Goal: Information Seeking & Learning: Find specific page/section

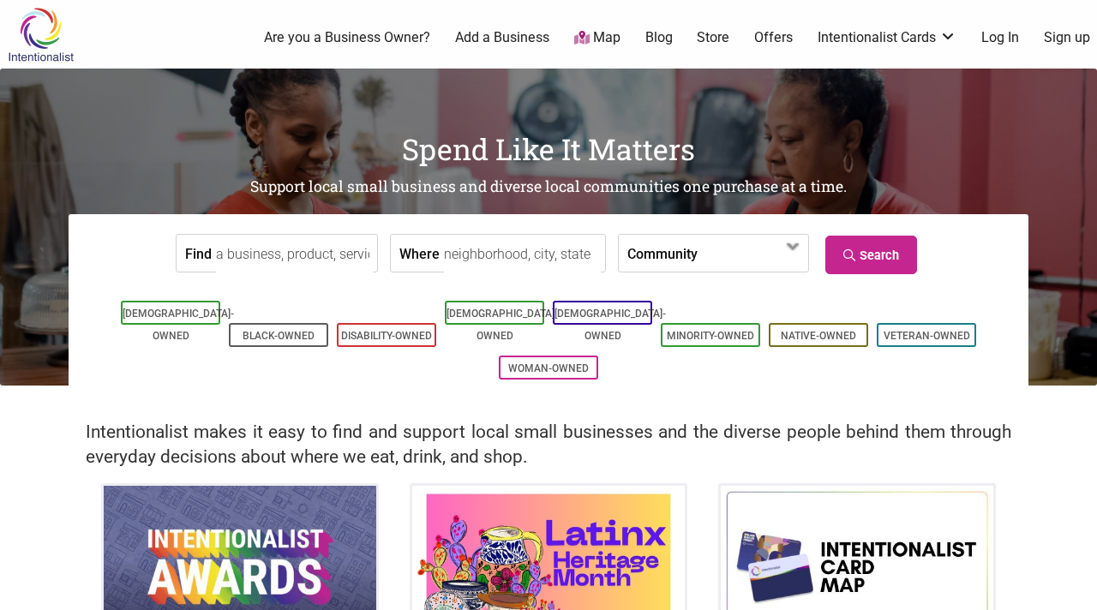
click at [313, 256] on input "Find" at bounding box center [294, 254] width 157 height 39
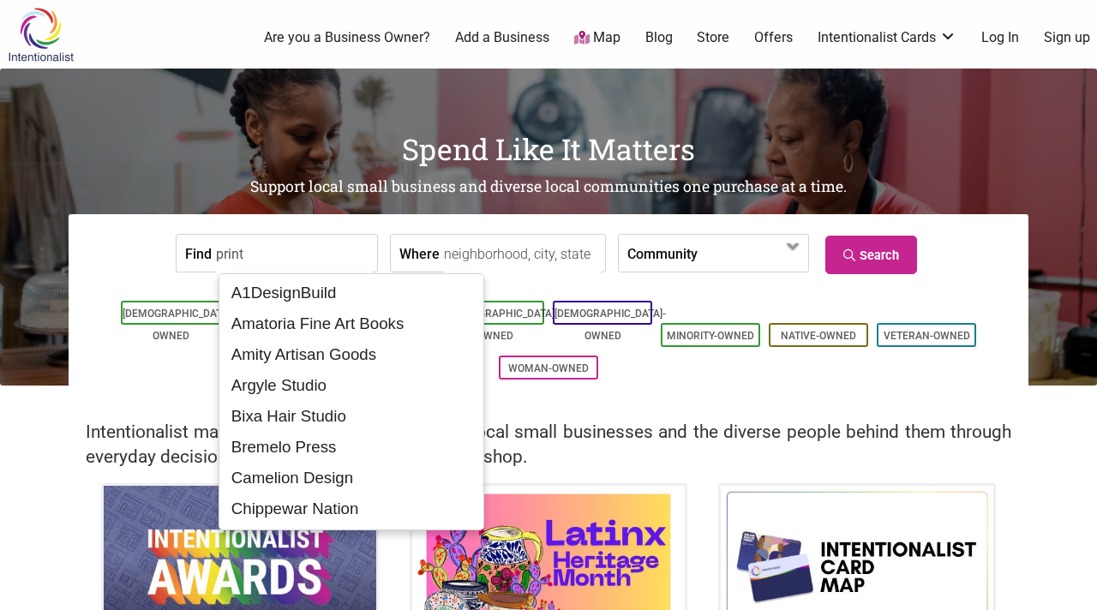
type input "print"
click at [710, 250] on span at bounding box center [747, 254] width 74 height 29
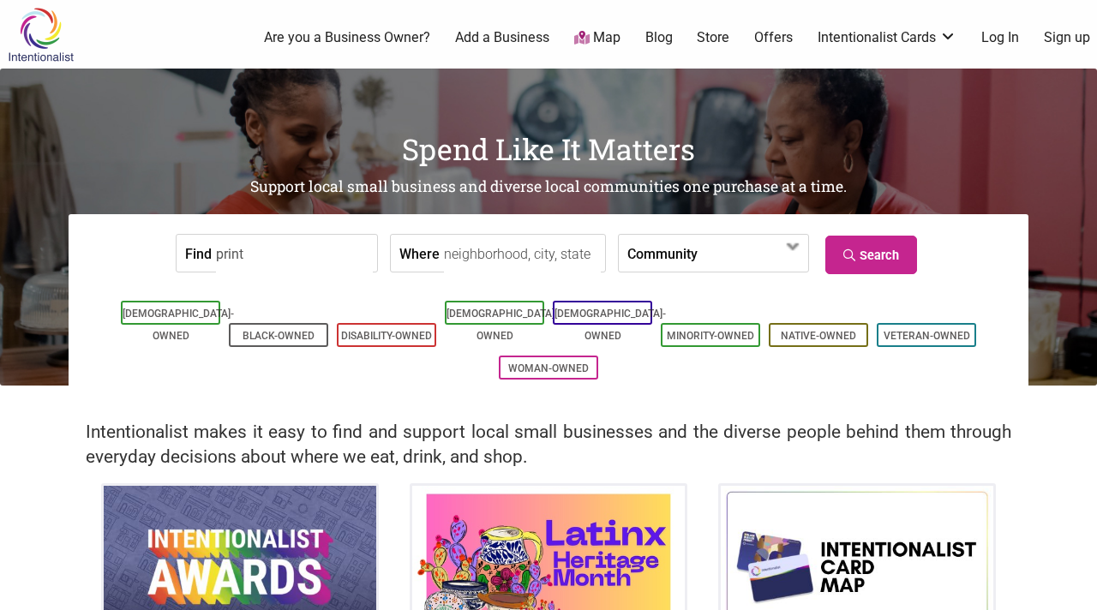
click at [465, 257] on input "Where" at bounding box center [522, 254] width 157 height 39
type input "seattle"
click at [341, 252] on input "print" at bounding box center [294, 254] width 157 height 39
click at [898, 261] on link "Search" at bounding box center [871, 255] width 92 height 39
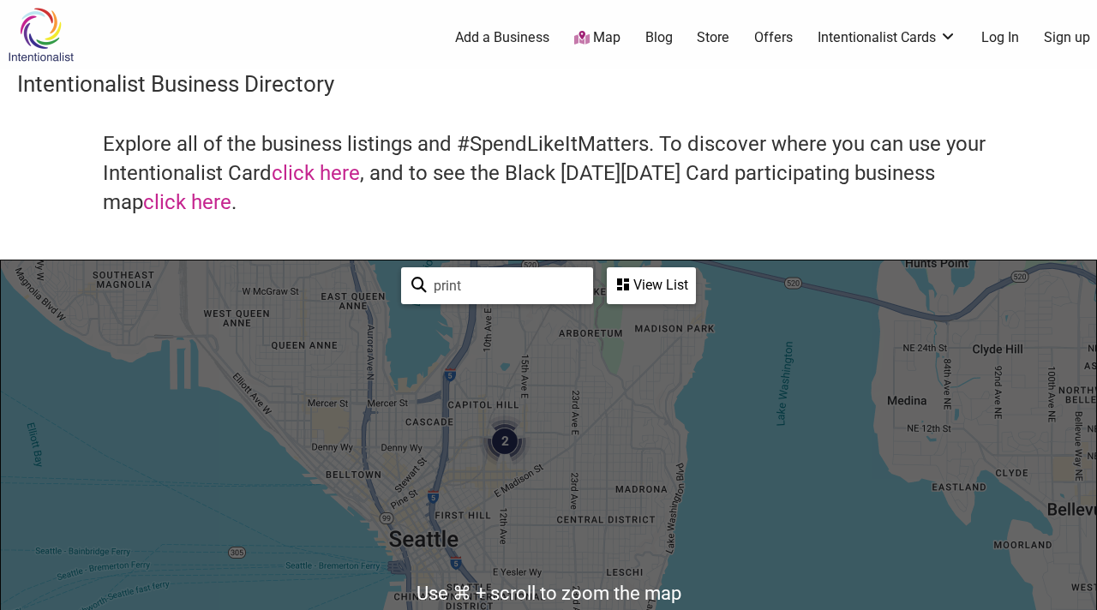
click at [674, 283] on div "View List" at bounding box center [652, 285] width 86 height 33
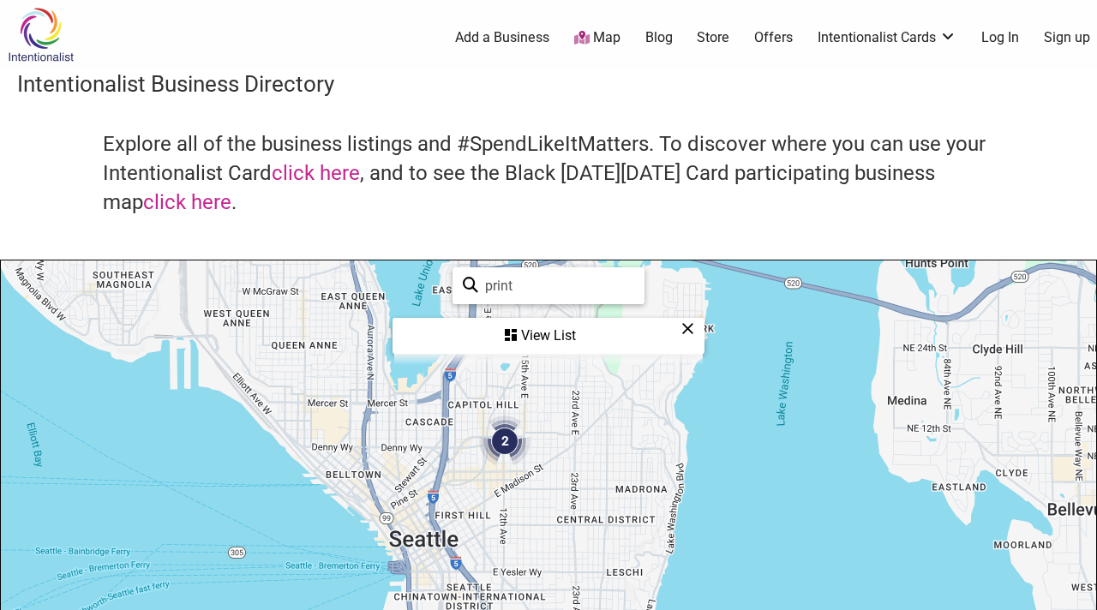
click at [562, 335] on div "View List" at bounding box center [548, 336] width 309 height 33
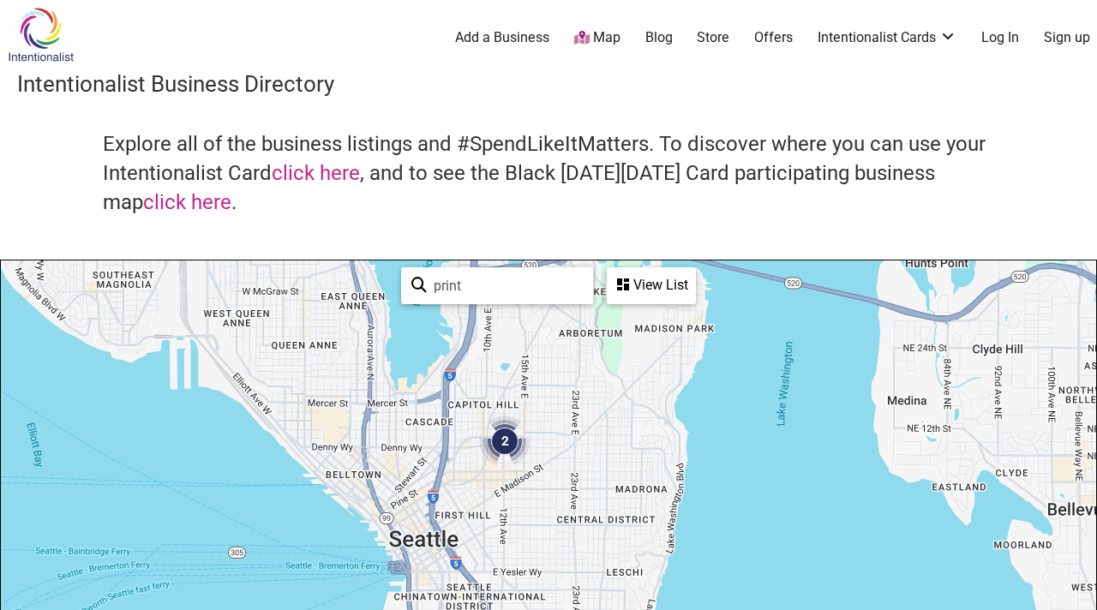
click at [660, 284] on div "View List" at bounding box center [652, 285] width 86 height 33
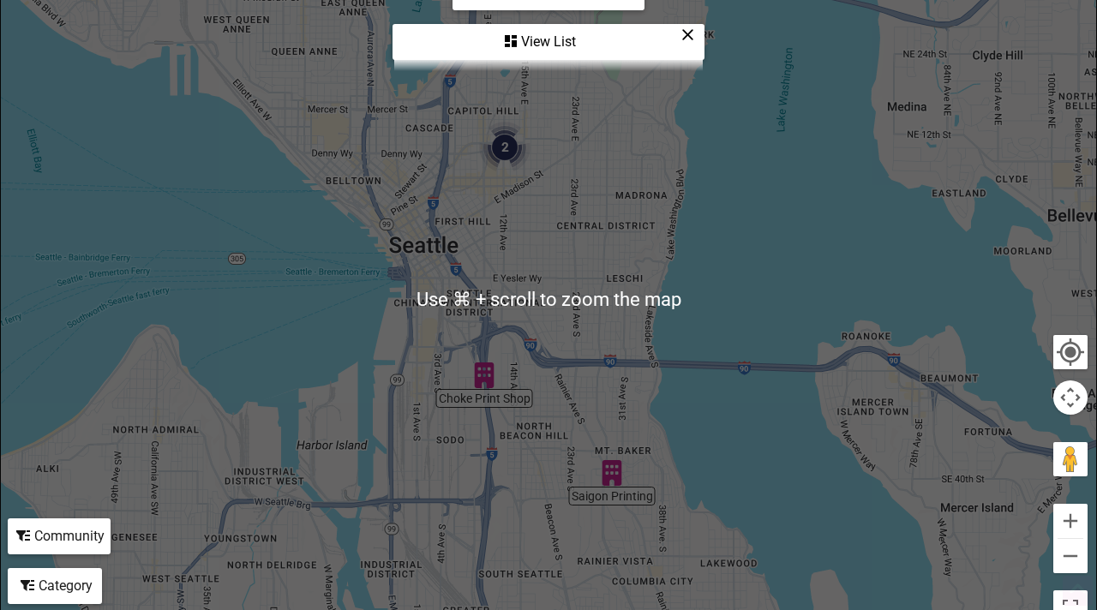
scroll to position [302, 0]
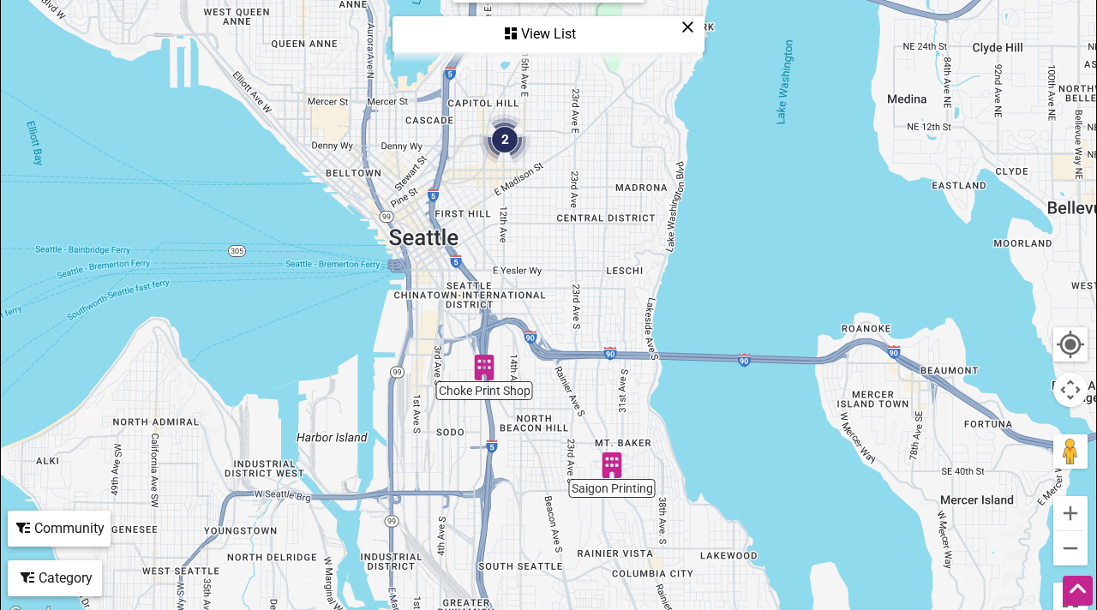
click at [686, 27] on icon at bounding box center [687, 27] width 13 height 1
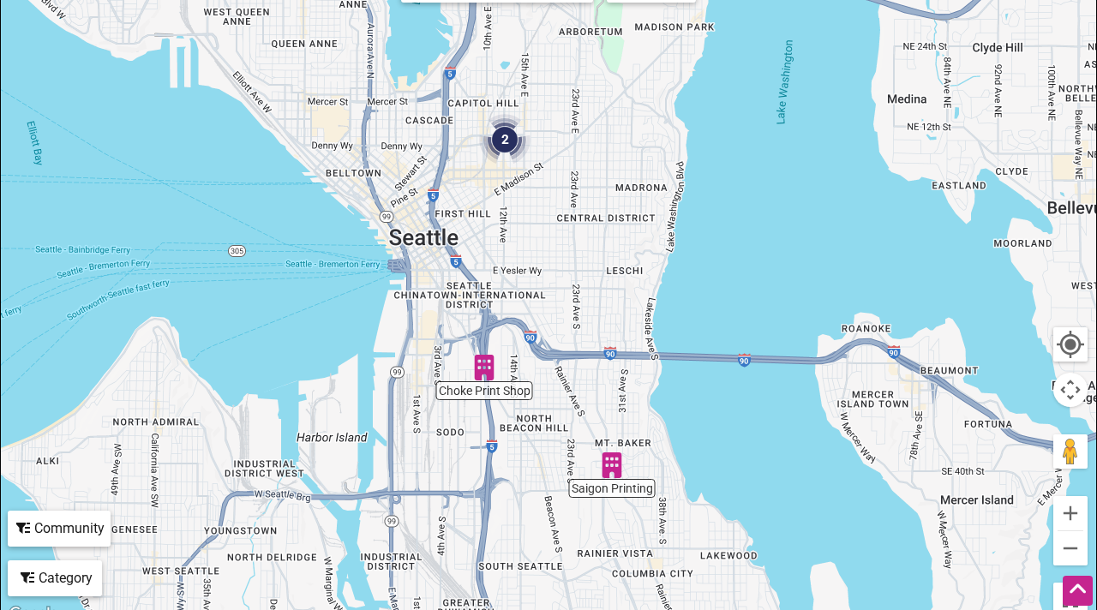
click at [619, 495] on div at bounding box center [548, 292] width 1095 height 667
click at [613, 465] on img "Saigon Printing" at bounding box center [612, 466] width 26 height 26
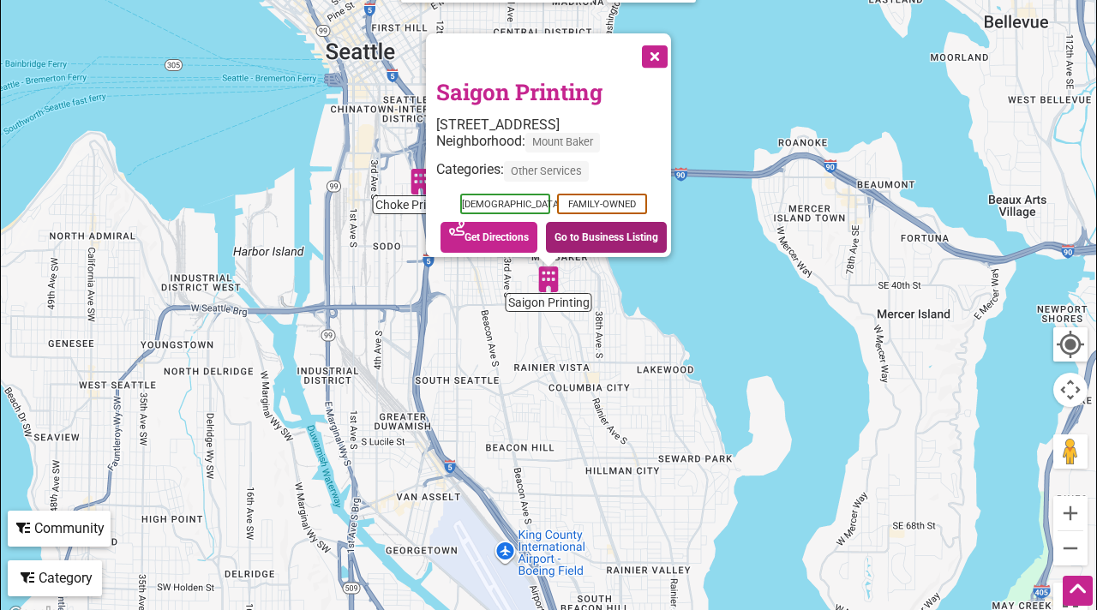
click at [565, 231] on link "Go to Business Listing" at bounding box center [606, 237] width 121 height 31
click at [390, 209] on div "To navigate, press the arrow keys. Saigon Printing 3311 Rainier Ave S, Seattle,…" at bounding box center [548, 292] width 1095 height 667
click at [663, 41] on button "Close" at bounding box center [653, 54] width 43 height 43
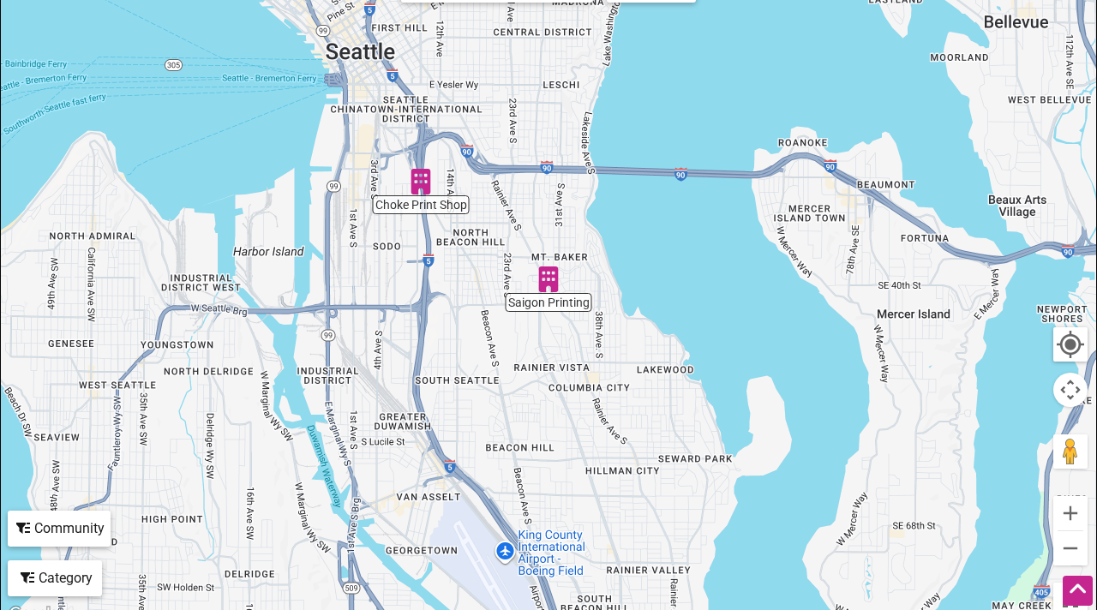
click at [418, 188] on img "Choke Print Shop" at bounding box center [421, 182] width 26 height 26
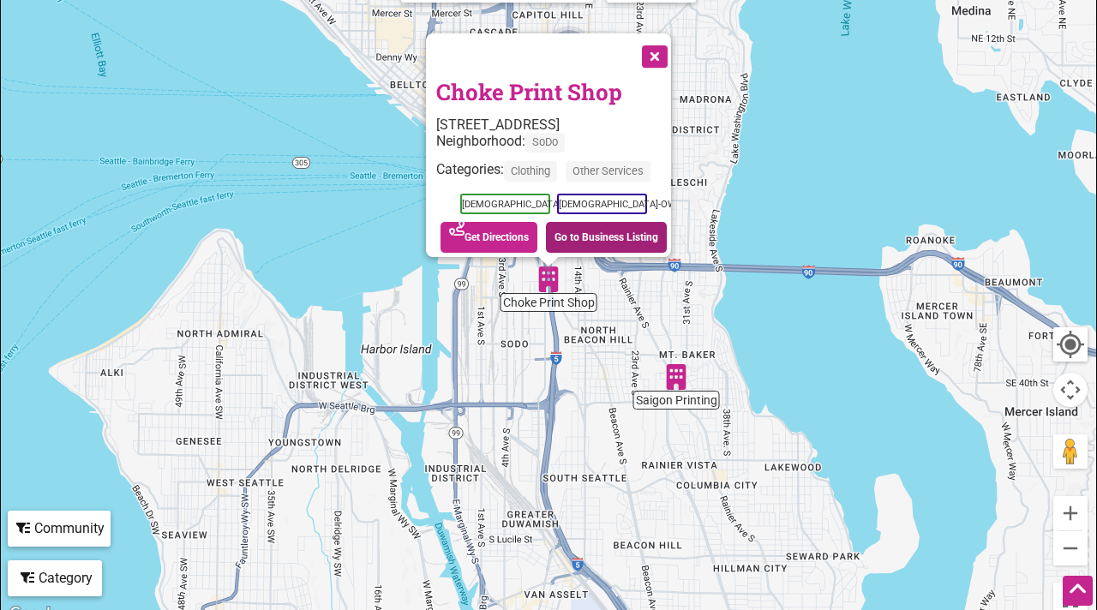
click at [633, 234] on link "Go to Business Listing" at bounding box center [606, 237] width 121 height 31
click at [663, 43] on button "Close" at bounding box center [653, 54] width 43 height 43
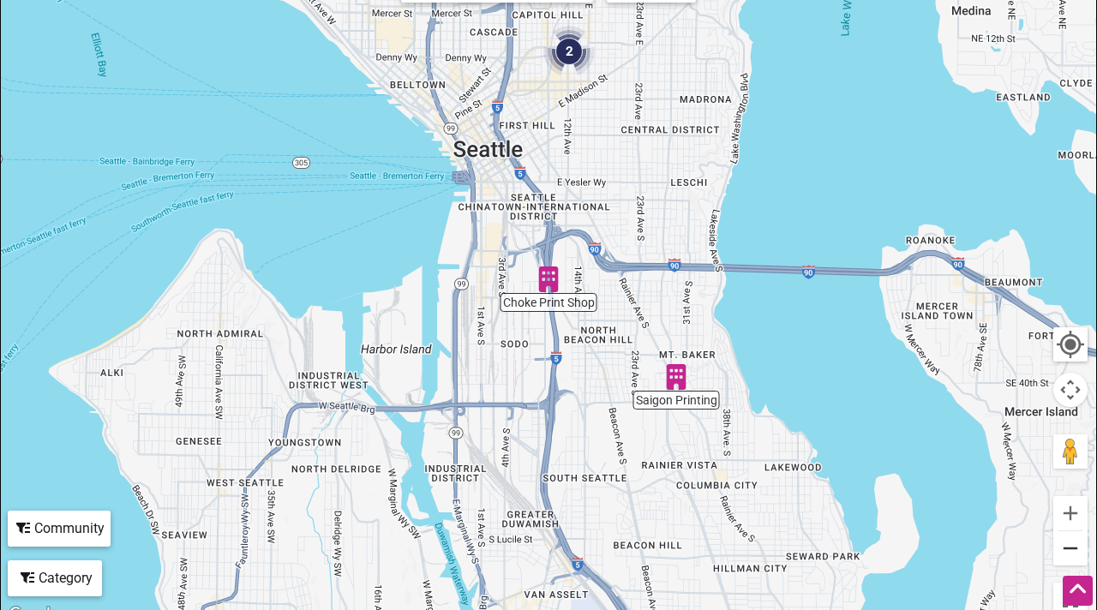
click at [1068, 555] on button "Zoom out" at bounding box center [1070, 548] width 34 height 34
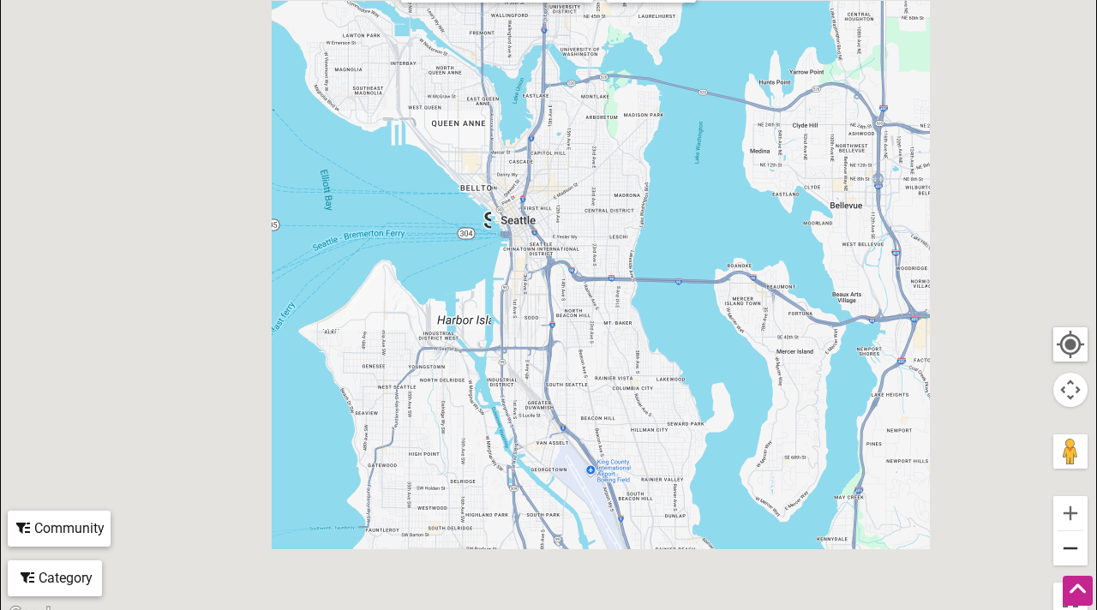
click at [1068, 555] on button "Zoom out" at bounding box center [1070, 548] width 34 height 34
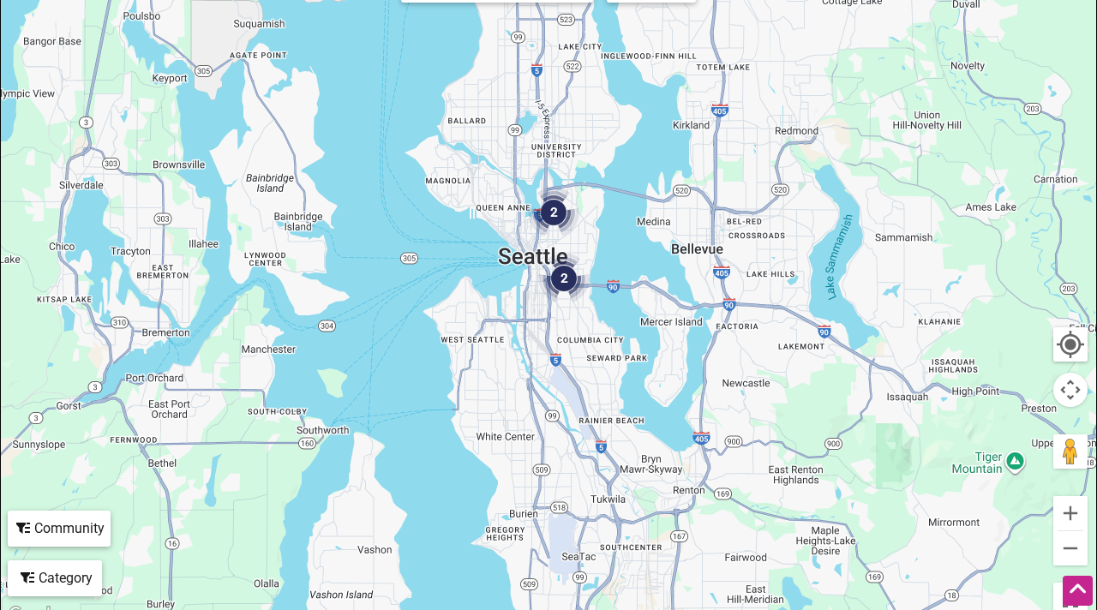
click at [555, 213] on img "2" at bounding box center [553, 212] width 51 height 51
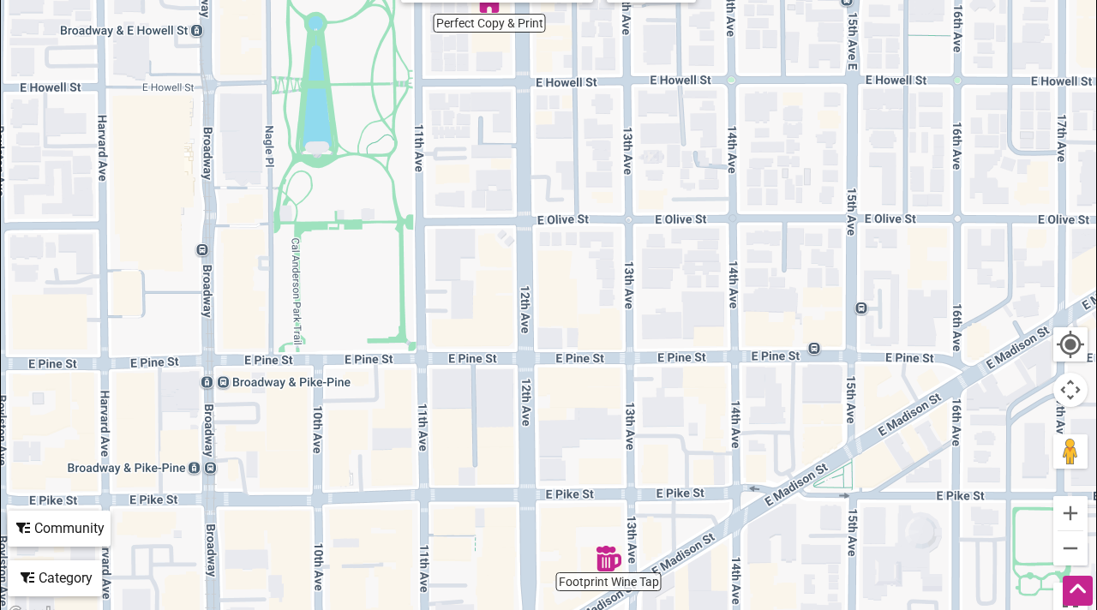
click at [486, 27] on div "To navigate, press the arrow keys." at bounding box center [548, 292] width 1095 height 667
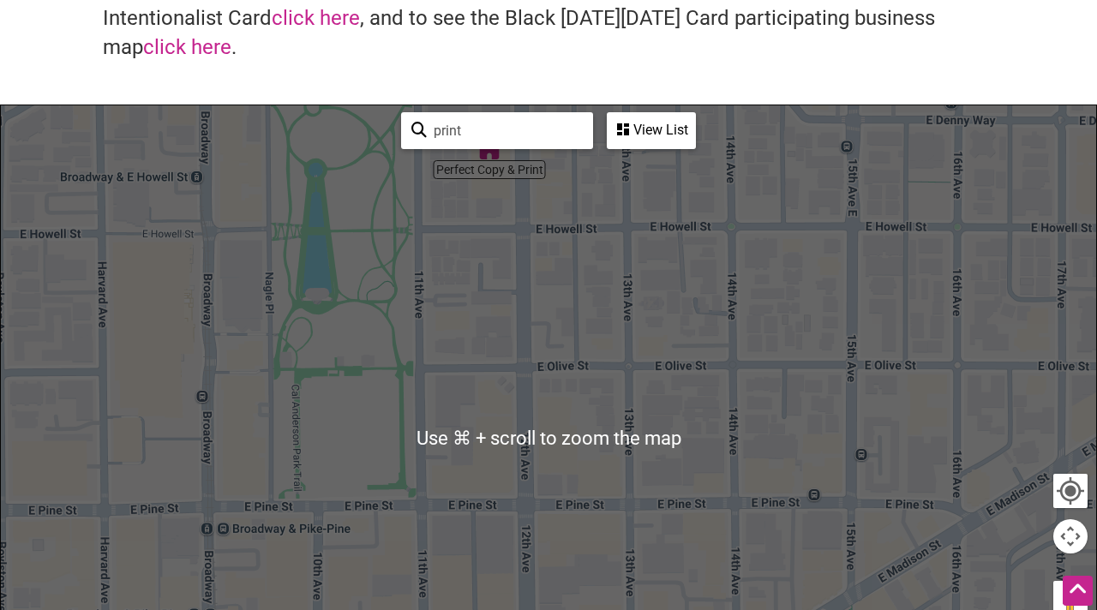
scroll to position [156, 0]
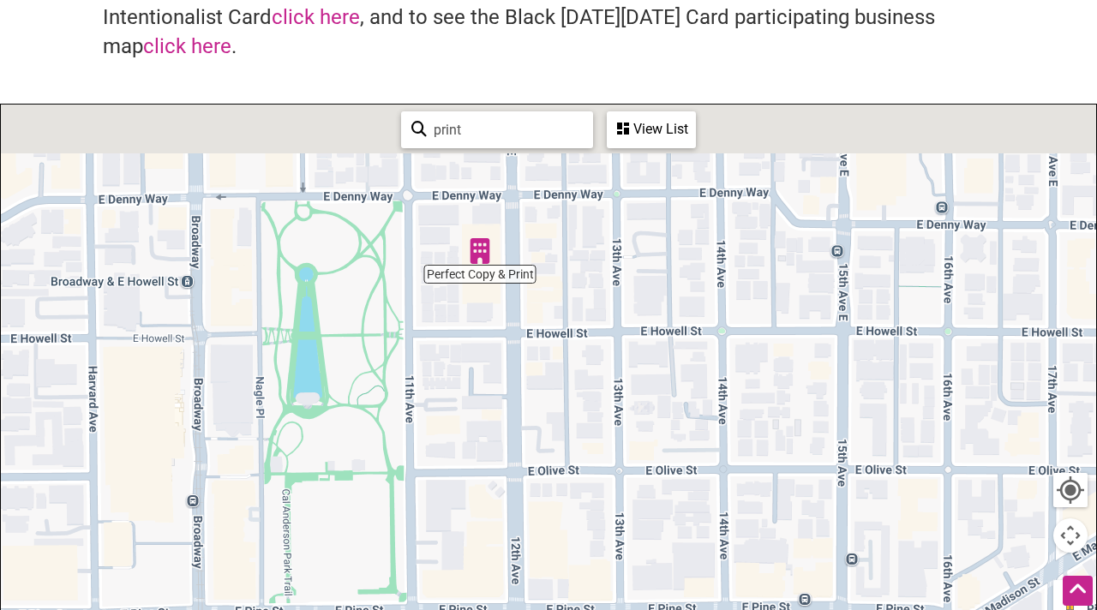
drag, startPoint x: 579, startPoint y: 201, endPoint x: 561, endPoint y: 316, distance: 116.3
click at [561, 316] on div "To navigate, press the arrow keys." at bounding box center [548, 438] width 1095 height 667
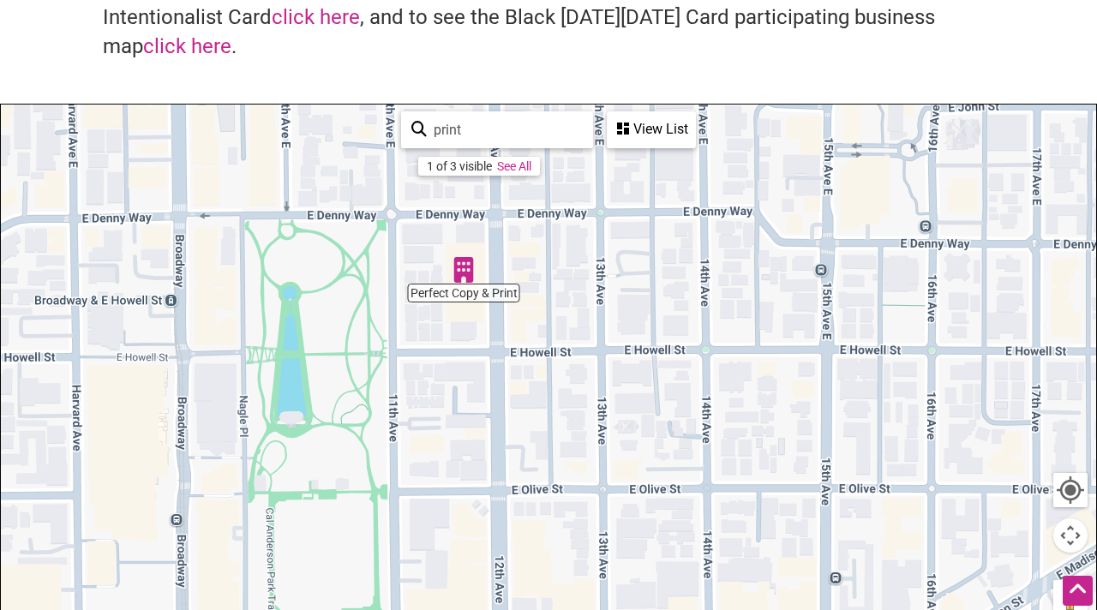
click at [456, 274] on img "Perfect Copy & Print" at bounding box center [464, 270] width 26 height 26
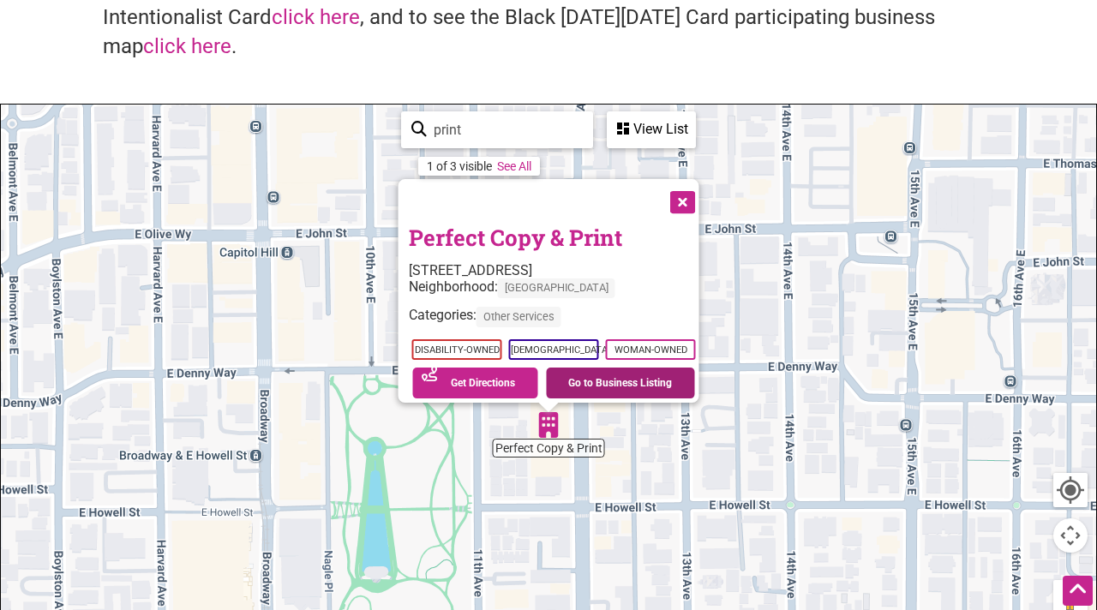
click at [639, 378] on link "Go to Business Listing" at bounding box center [620, 383] width 149 height 31
click at [695, 191] on button "Close" at bounding box center [681, 200] width 43 height 43
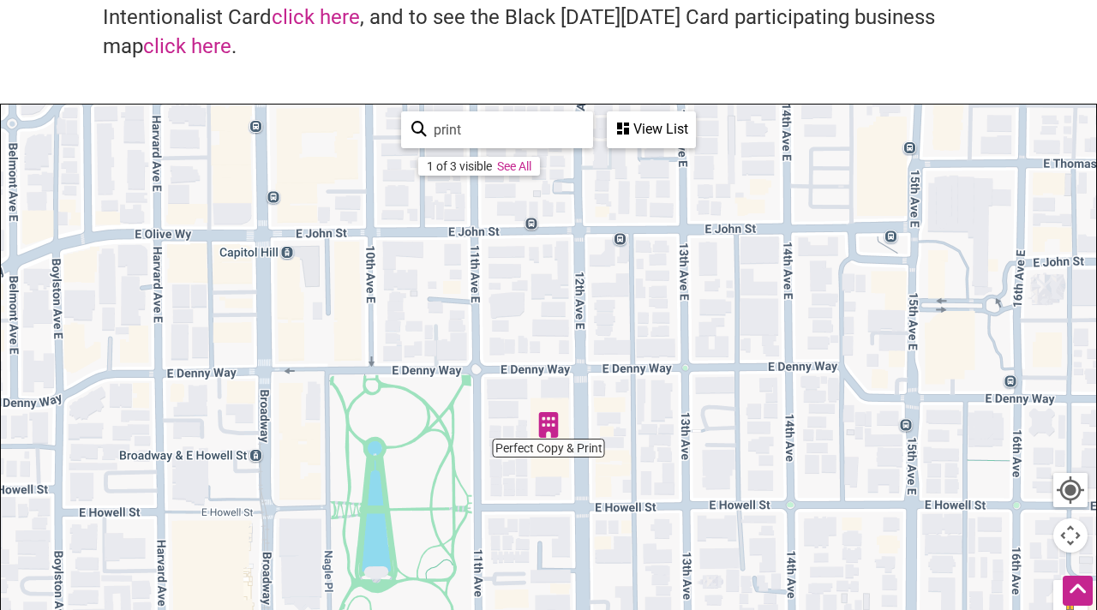
click at [452, 131] on input "print" at bounding box center [505, 129] width 156 height 33
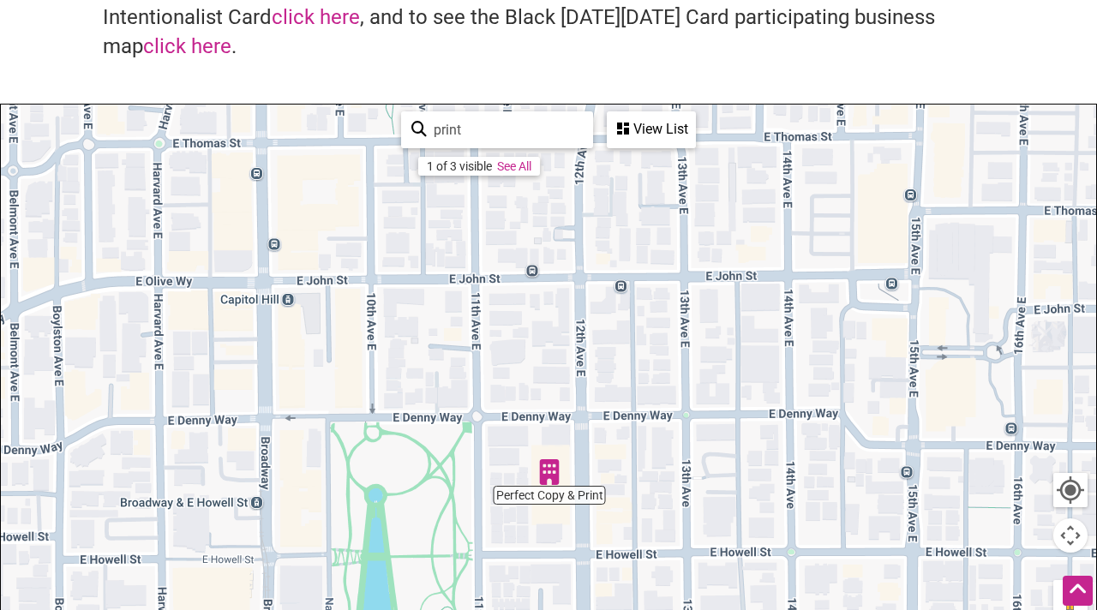
drag, startPoint x: 588, startPoint y: 378, endPoint x: 589, endPoint y: 428, distance: 49.7
click at [589, 428] on div "To navigate, press the arrow keys." at bounding box center [548, 438] width 1095 height 667
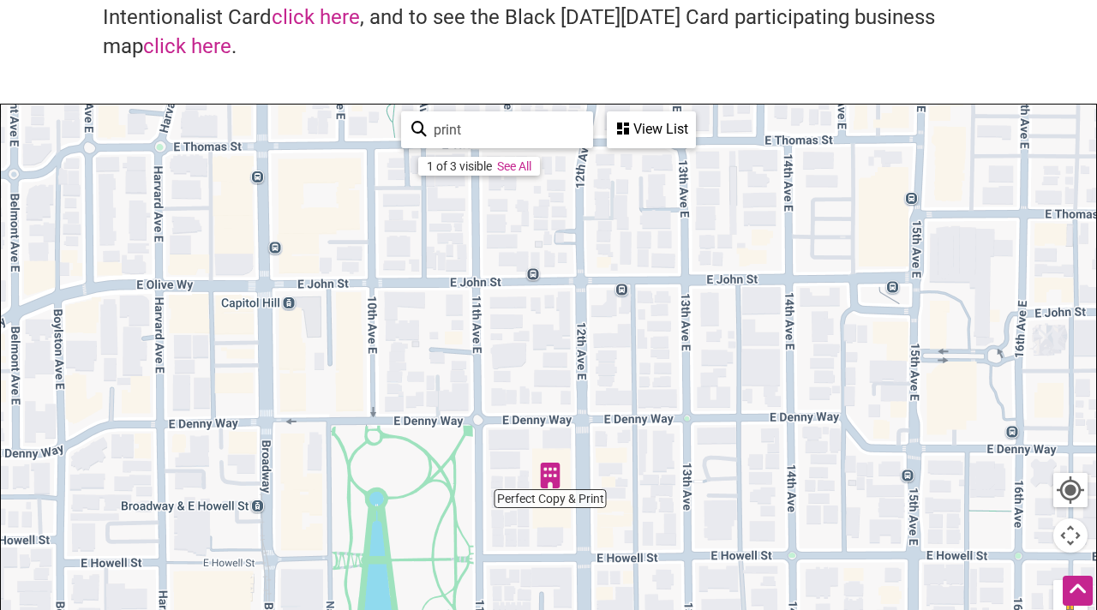
click at [478, 131] on input "print" at bounding box center [505, 129] width 156 height 33
type input "printing"
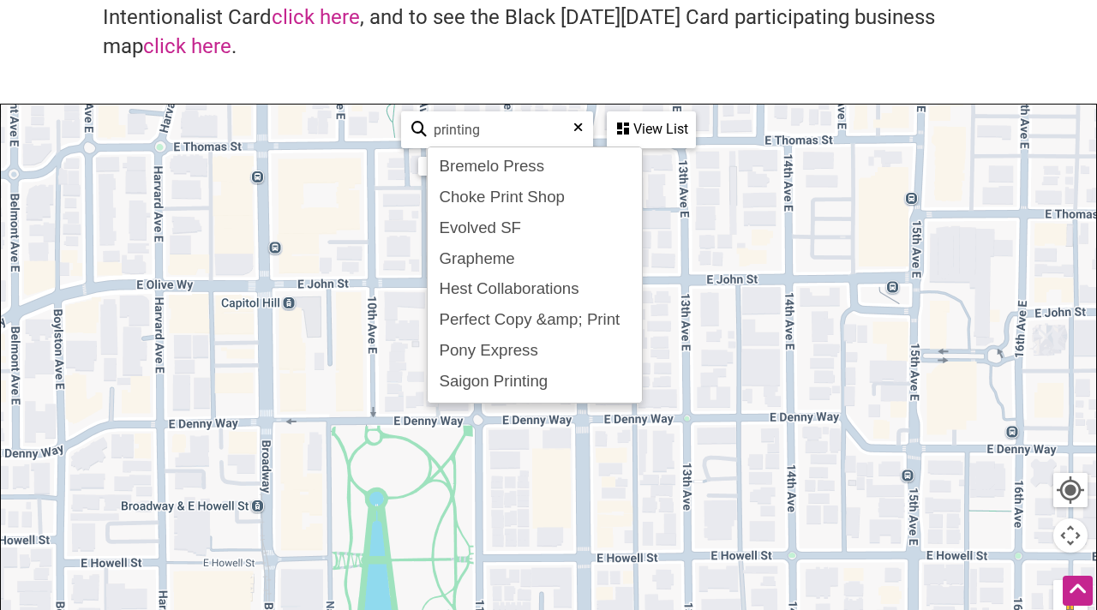
click at [539, 129] on input "printing" at bounding box center [504, 129] width 155 height 33
click at [525, 127] on input "printing" at bounding box center [504, 129] width 155 height 33
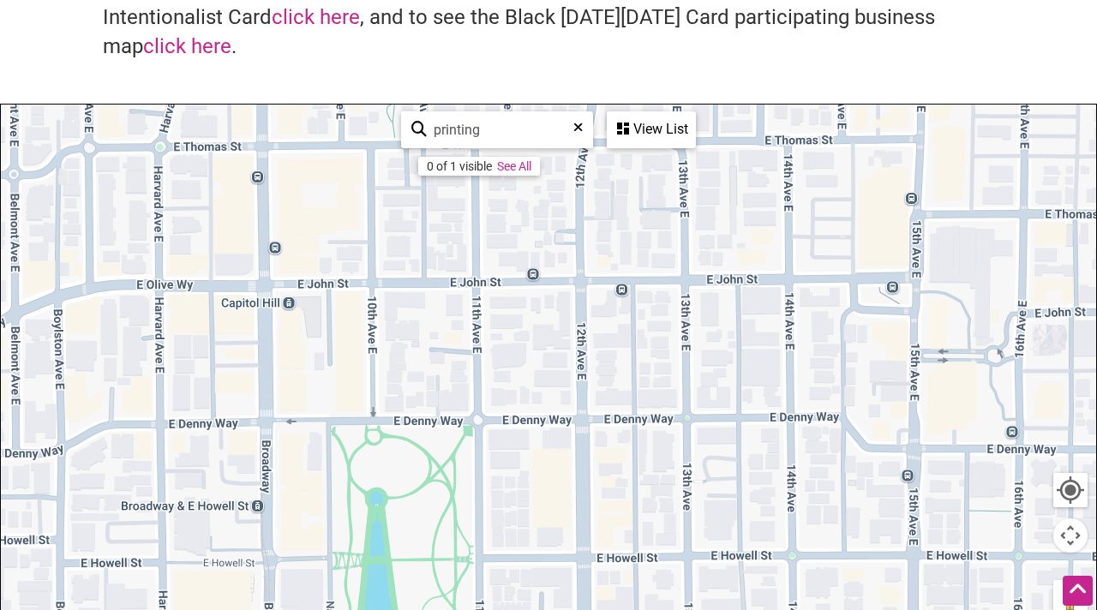
click at [725, 239] on div "To navigate, press the arrow keys." at bounding box center [548, 438] width 1095 height 667
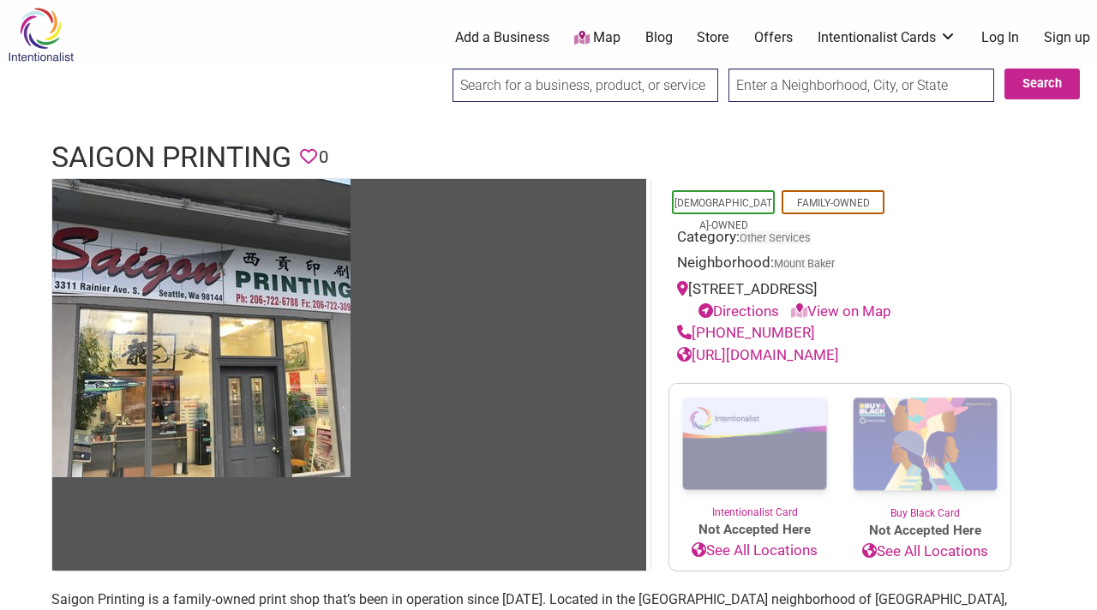
click at [808, 360] on link "http://saigonprinting.comcastbiz.net/" at bounding box center [758, 354] width 162 height 17
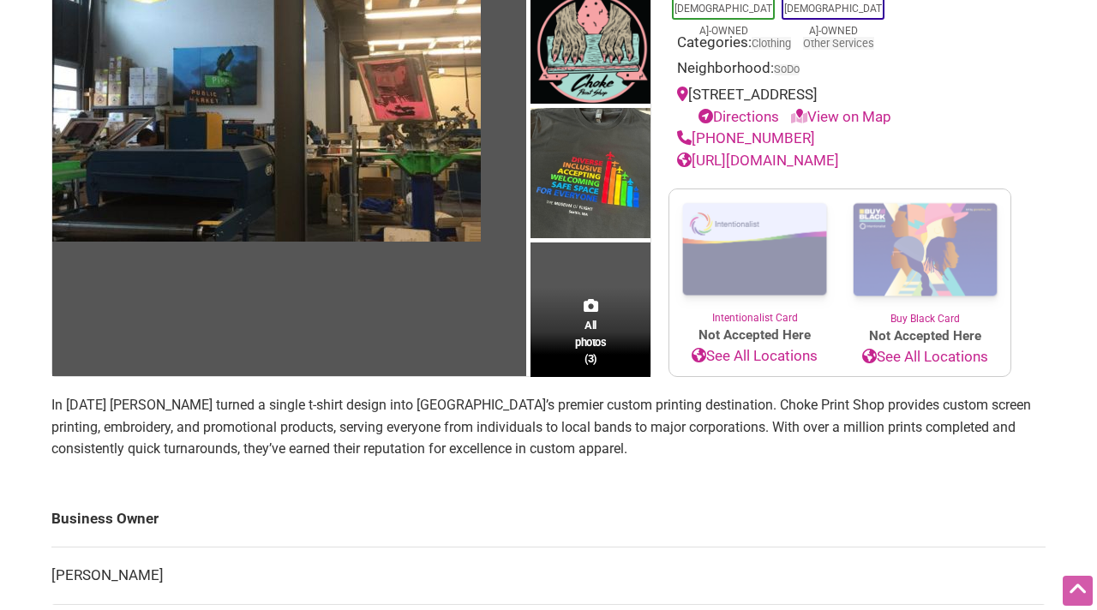
scroll to position [197, 0]
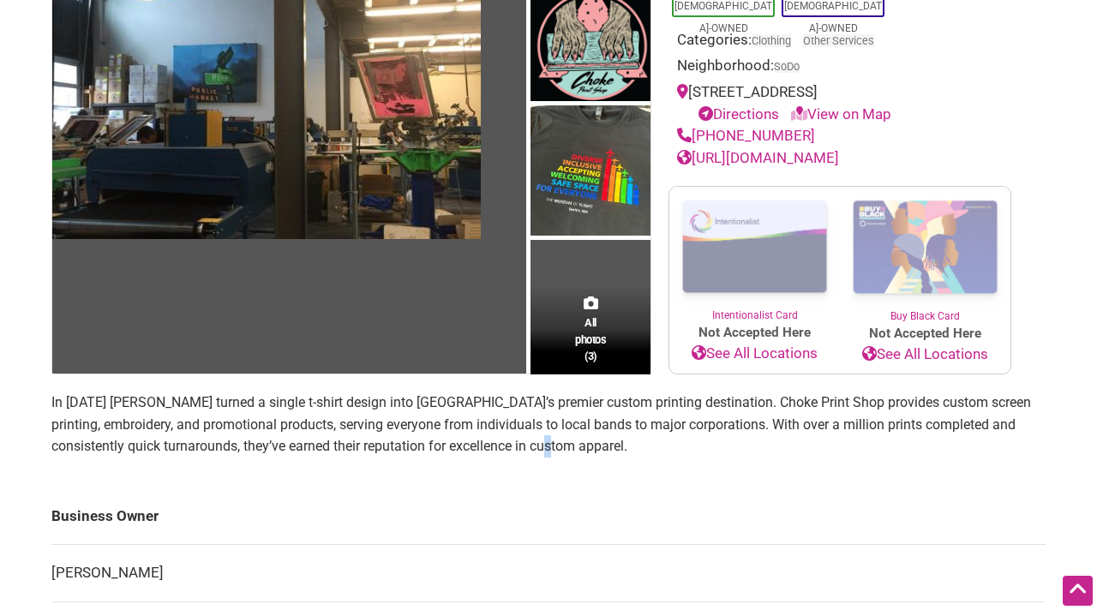
drag, startPoint x: 515, startPoint y: 440, endPoint x: 532, endPoint y: 432, distance: 18.8
click at [541, 445] on p "In [DATE] [PERSON_NAME] turned a single t-shirt design into [GEOGRAPHIC_DATA]’s…" at bounding box center [548, 425] width 994 height 66
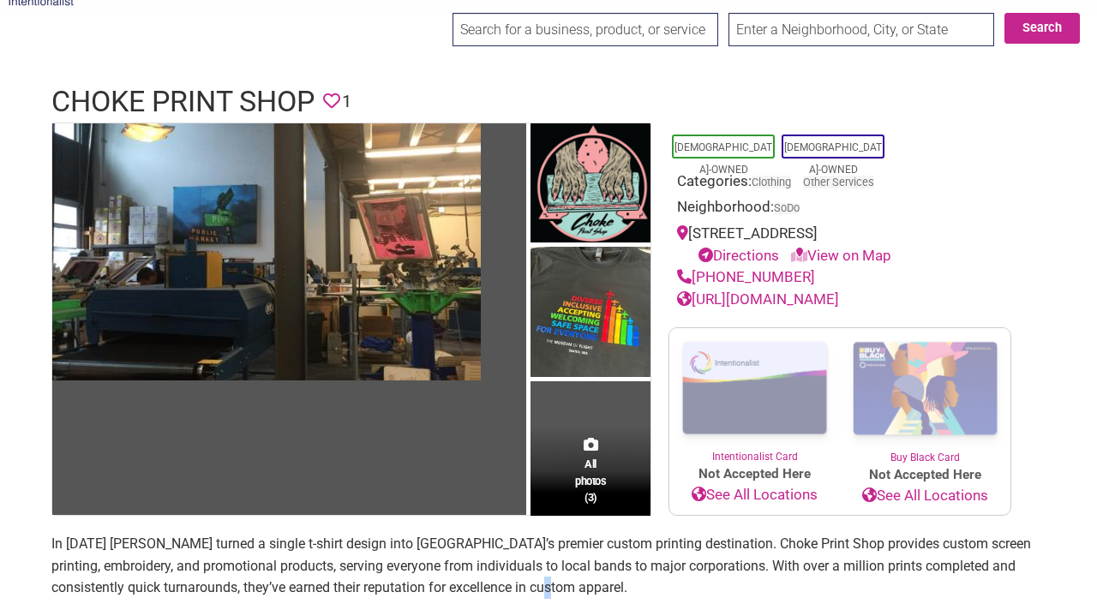
scroll to position [57, 0]
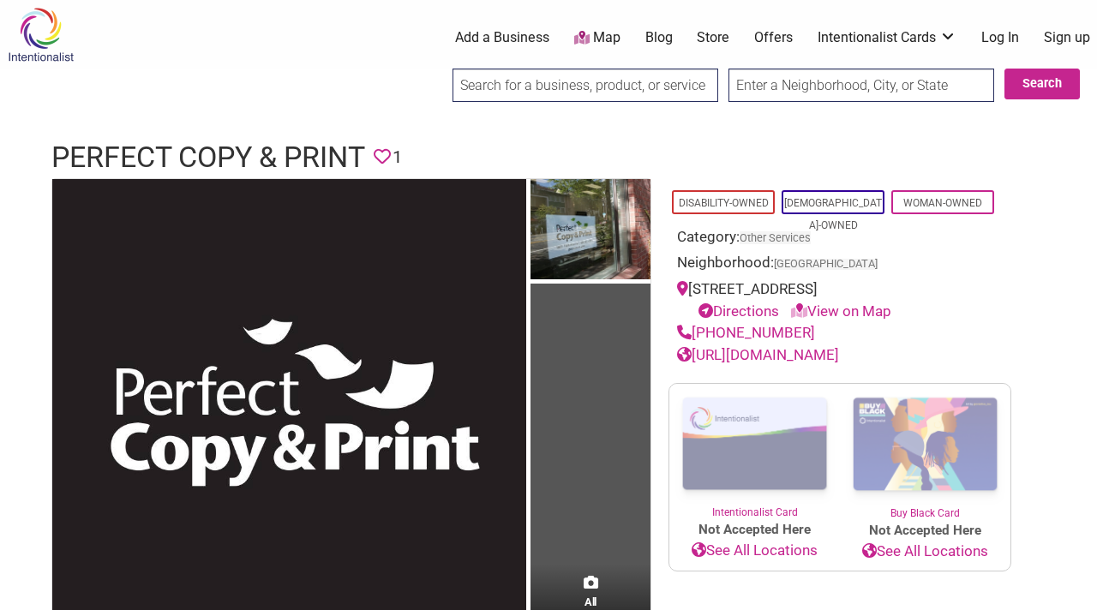
click at [773, 354] on link "[URL][DOMAIN_NAME]" at bounding box center [758, 354] width 162 height 17
click at [773, 362] on link "[URL][DOMAIN_NAME]" at bounding box center [758, 354] width 162 height 17
